Goal: Task Accomplishment & Management: Manage account settings

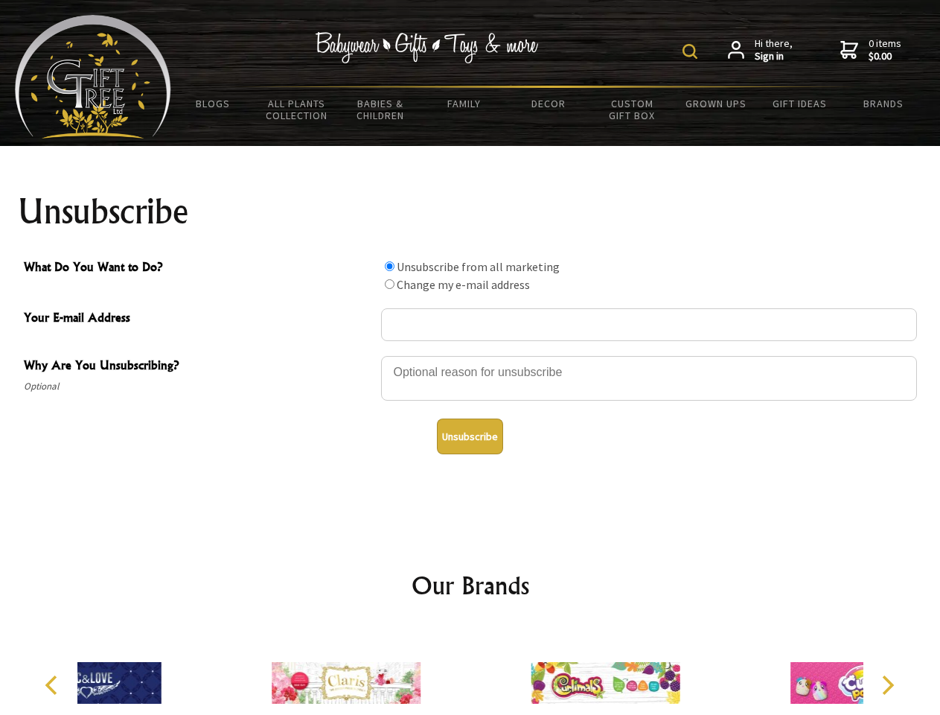
click at [692, 51] on img at bounding box center [690, 51] width 15 height 15
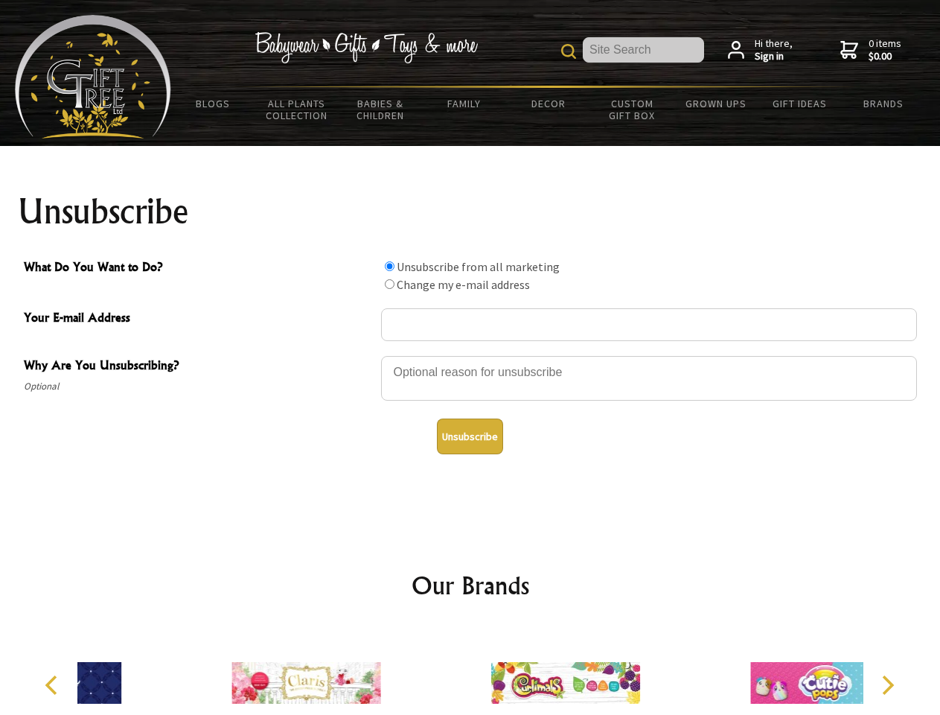
click at [471, 355] on div at bounding box center [649, 380] width 536 height 52
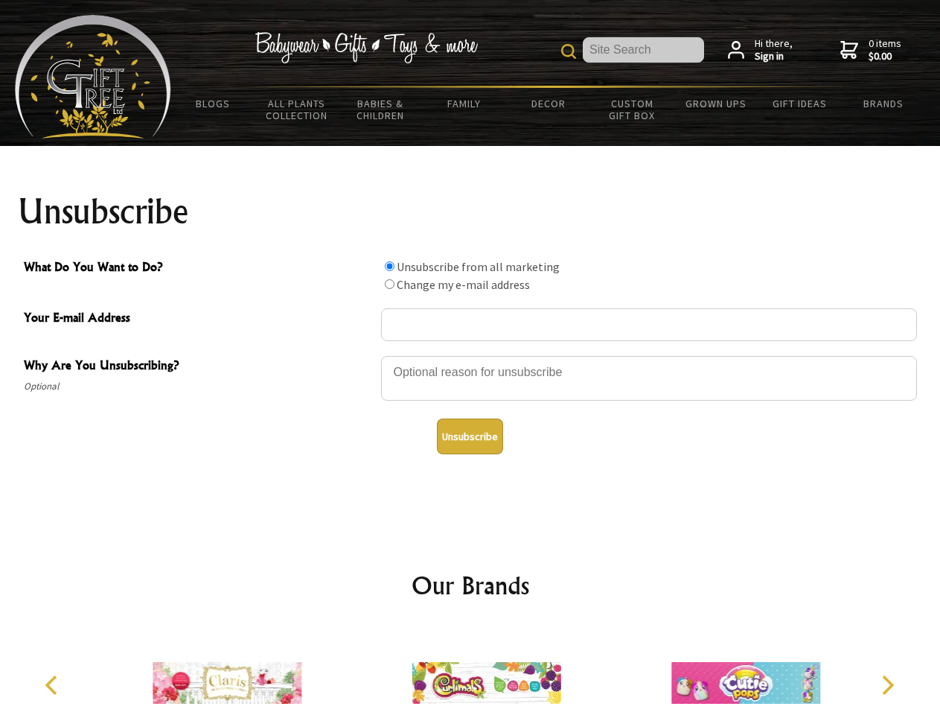
click at [389, 266] on input "What Do You Want to Do?" at bounding box center [390, 266] width 10 height 10
click at [389, 284] on input "What Do You Want to Do?" at bounding box center [390, 284] width 10 height 10
radio input "true"
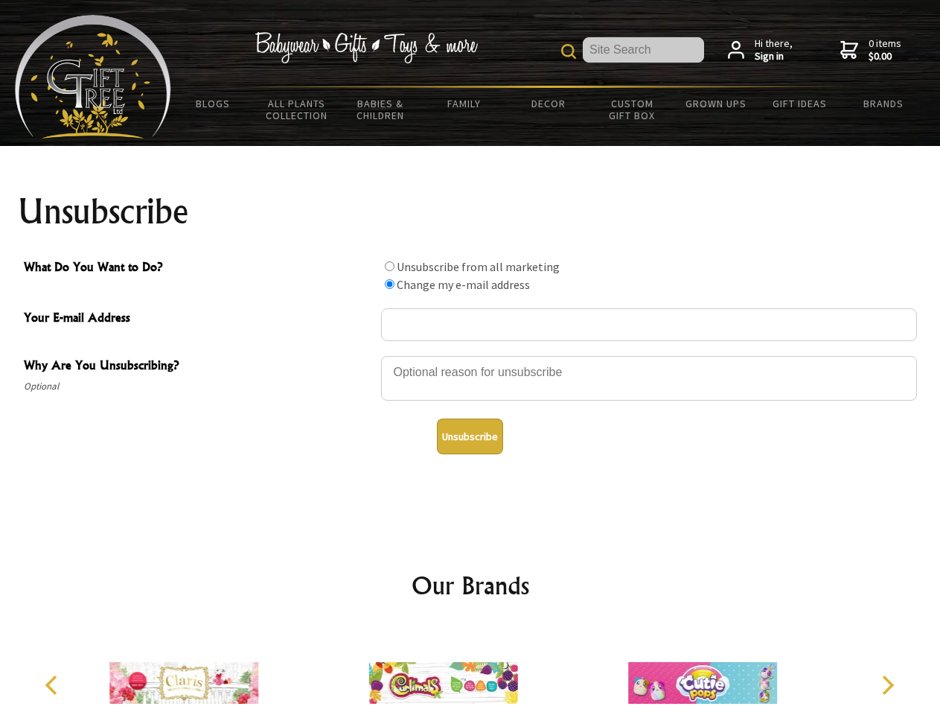
click at [470, 436] on button "Unsubscribe" at bounding box center [470, 436] width 66 height 36
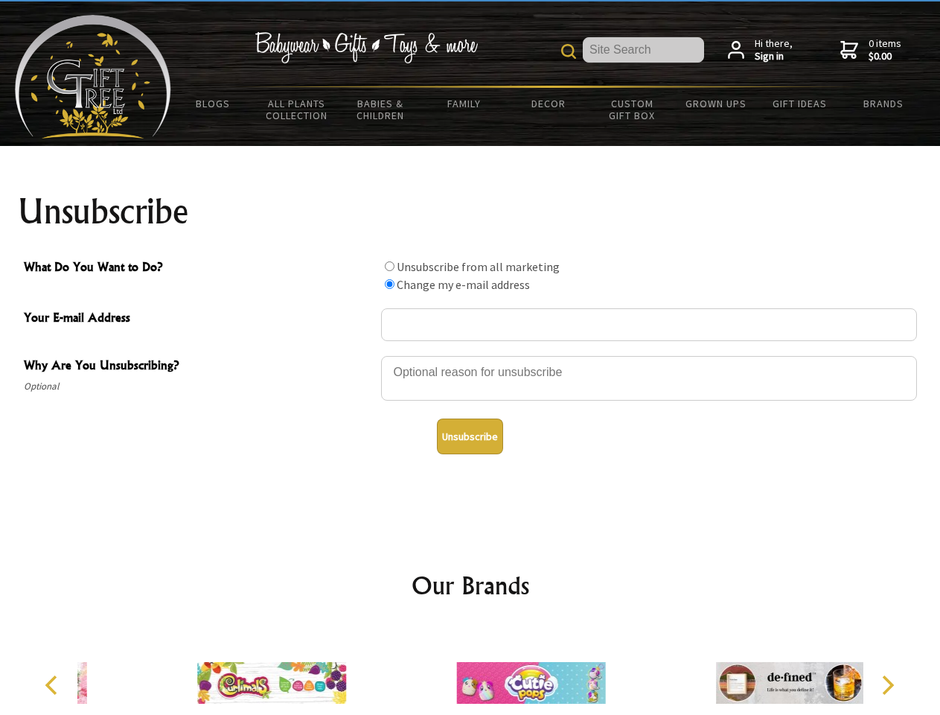
click at [471, 671] on img at bounding box center [530, 683] width 149 height 112
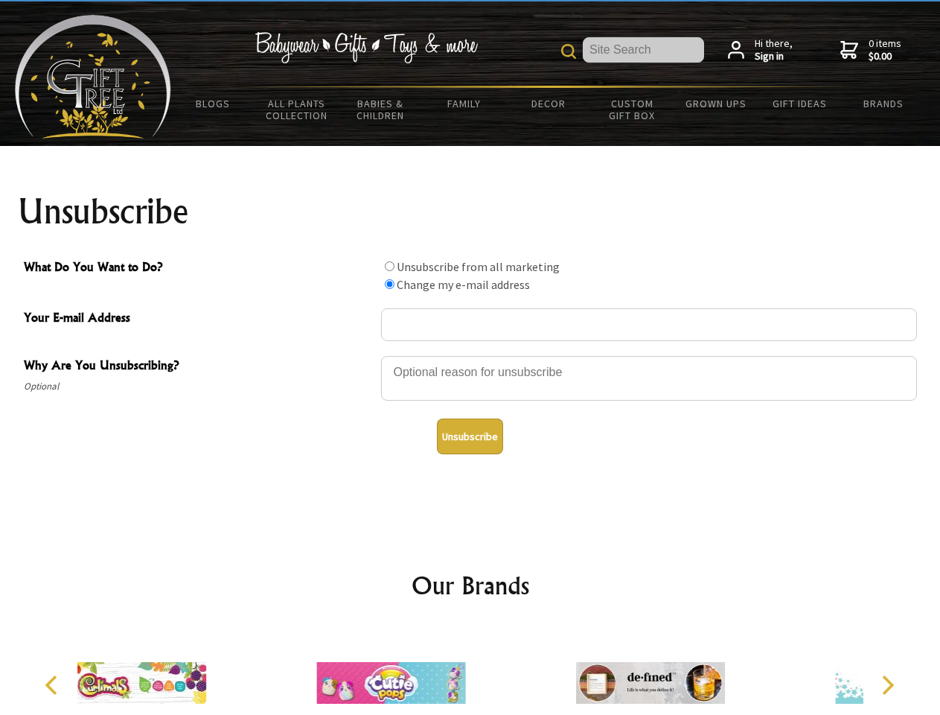
click at [54, 685] on icon "Previous" at bounding box center [52, 684] width 19 height 19
click at [888, 685] on icon "Next" at bounding box center [886, 684] width 19 height 19
